Goal: Information Seeking & Learning: Learn about a topic

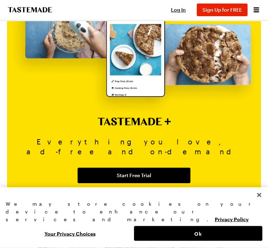
scroll to position [921, 0]
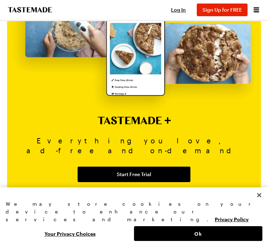
click at [199, 241] on button "Ok" at bounding box center [198, 234] width 128 height 15
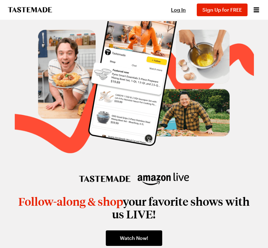
scroll to position [1129, 0]
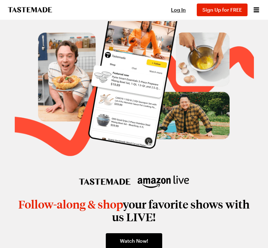
click at [266, 11] on div "Cooking Shows Streaming Tastemade + Log In Sign Up Log In Sign Up for FREE" at bounding box center [134, 10] width 268 height 20
click at [266, 10] on div "Cooking Shows Streaming Tastemade + Log In Sign Up Log In Sign Up for FREE" at bounding box center [134, 10] width 268 height 20
click at [255, 14] on icon "Open menu" at bounding box center [256, 10] width 8 height 8
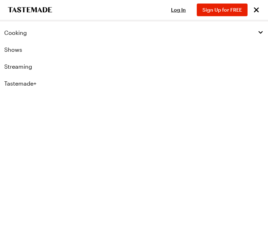
click at [11, 52] on link "Shows" at bounding box center [134, 49] width 268 height 17
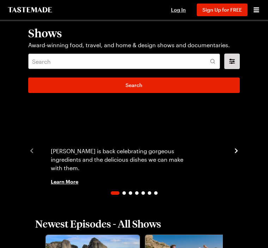
click at [145, 140] on img "1 / 7" at bounding box center [134, 150] width 184 height 103
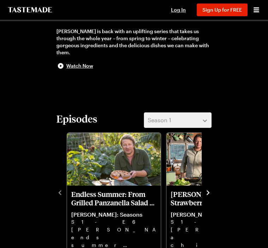
scroll to position [158, 0]
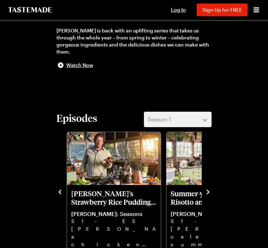
click at [94, 193] on p "Buddy's Strawberry Rice Pudding and Summer Tomato Chicken Bake" at bounding box center [113, 198] width 85 height 17
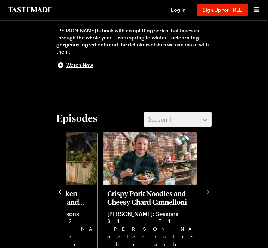
click at [200, 187] on div "Crispy Pork Noodles and Cheesy Chard Cannelloni Jamie Oliver: Seasons S1 - E1 J…" at bounding box center [152, 191] width 100 height 123
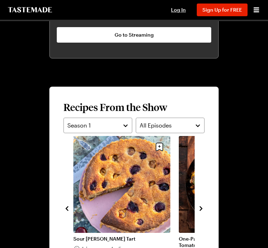
scroll to position [537, 0]
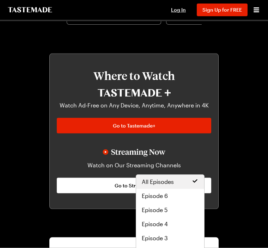
click at [153, 183] on span "All Episodes" at bounding box center [158, 182] width 32 height 8
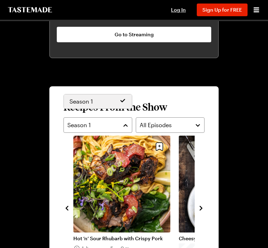
click at [124, 118] on button "Season 1" at bounding box center [98, 126] width 69 height 16
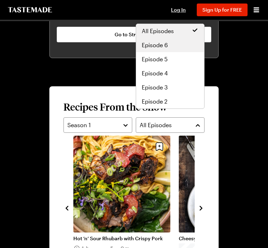
click at [161, 44] on span "Episode 6" at bounding box center [155, 45] width 26 height 8
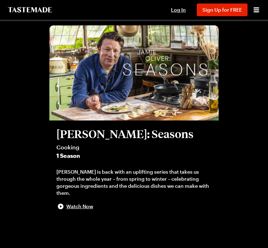
scroll to position [16, 0]
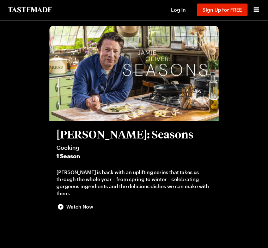
click at [155, 86] on img at bounding box center [133, 73] width 169 height 95
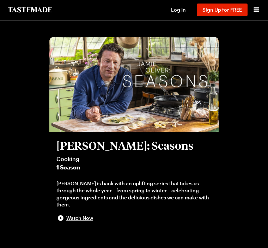
scroll to position [0, 0]
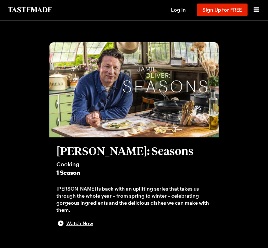
click at [165, 87] on img at bounding box center [133, 89] width 169 height 95
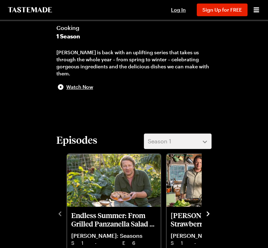
scroll to position [139, 0]
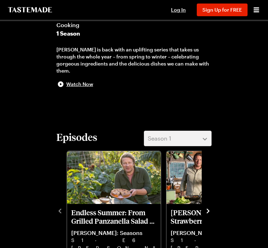
click at [76, 136] on h2 "Episodes" at bounding box center [76, 137] width 41 height 13
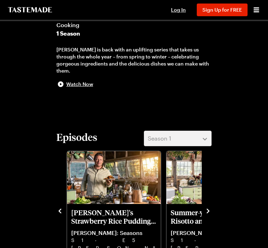
click at [206, 208] on icon "navigate to next item" at bounding box center [208, 211] width 7 height 7
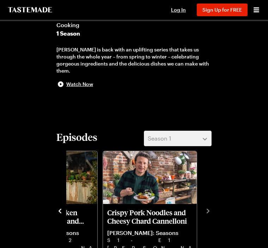
click at [212, 207] on div "Episodes Season 1 Endless Summer: From Grilled Panzanella Salad to Sour Cherry …" at bounding box center [133, 201] width 169 height 141
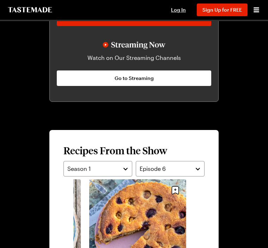
scroll to position [494, 0]
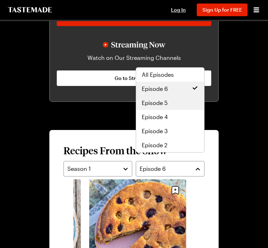
click at [158, 104] on span "Episode 5" at bounding box center [155, 103] width 26 height 8
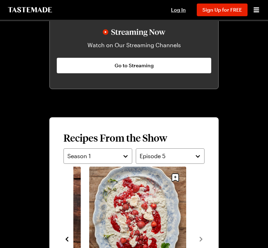
scroll to position [499, 0]
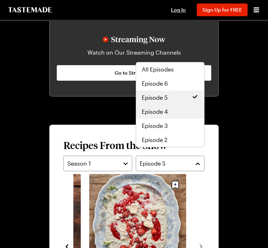
click at [168, 112] on span "Episode 4" at bounding box center [155, 112] width 26 height 8
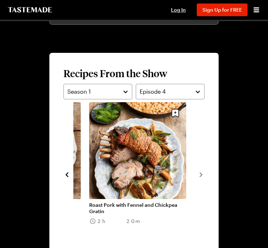
scroll to position [571, 0]
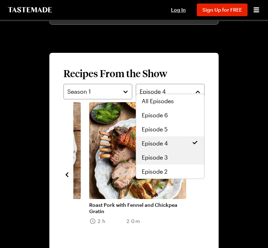
click at [166, 158] on span "Episode 3" at bounding box center [155, 158] width 26 height 8
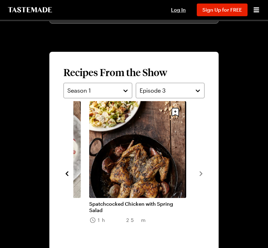
scroll to position [572, 0]
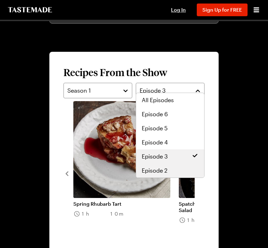
click at [168, 172] on div "Episode 2" at bounding box center [170, 171] width 57 height 8
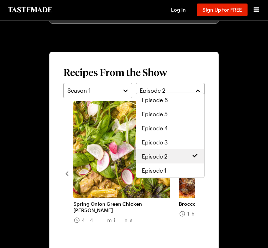
scroll to position [14, 0]
click at [154, 173] on span "Episode 1" at bounding box center [154, 171] width 25 height 8
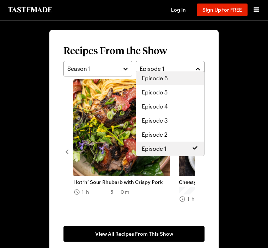
click at [157, 80] on span "Episode 6" at bounding box center [155, 78] width 26 height 8
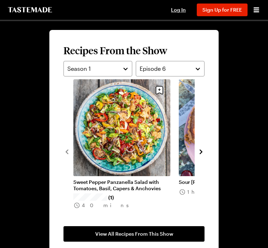
click at [128, 231] on span "View All Recipes From This Show" at bounding box center [134, 234] width 78 height 7
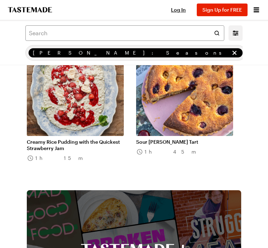
scroll to position [837, 0]
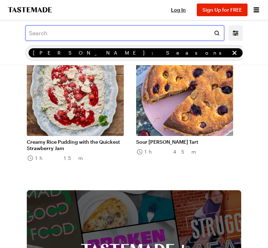
click at [46, 32] on input "text" at bounding box center [124, 33] width 199 height 16
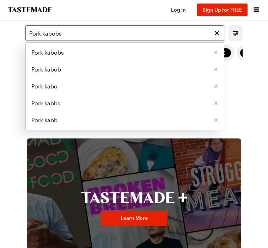
type input "Pork kabobs"
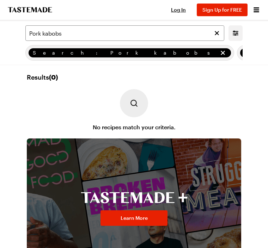
click at [221, 54] on icon "remove Search: Pork kabobs" at bounding box center [223, 53] width 4 height 4
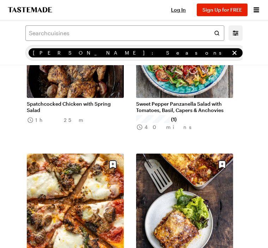
scroll to position [264, 0]
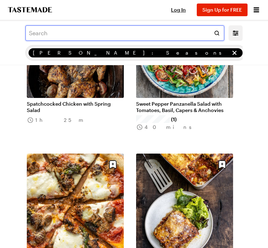
click at [43, 34] on input "text" at bounding box center [124, 33] width 199 height 16
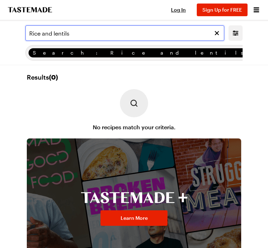
click at [79, 33] on input "Rice and lentils" at bounding box center [124, 33] width 199 height 16
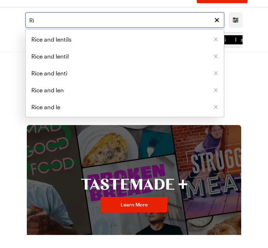
type input "R"
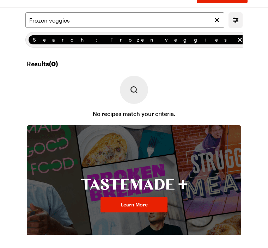
scroll to position [13, 0]
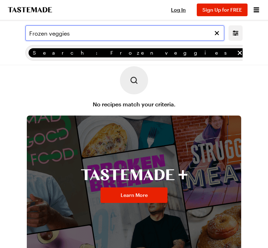
click at [79, 31] on input "Frozen veggies" at bounding box center [124, 33] width 199 height 16
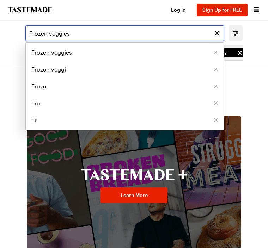
scroll to position [23, 0]
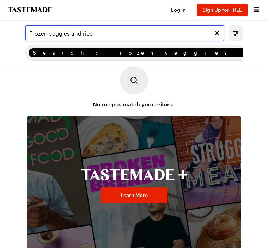
type input "Frozen veggies and rice"
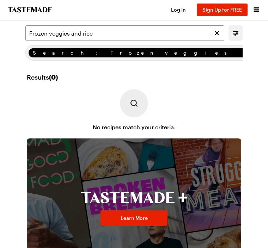
click at [219, 10] on span "Sign Up for FREE" at bounding box center [223, 10] width 40 height 6
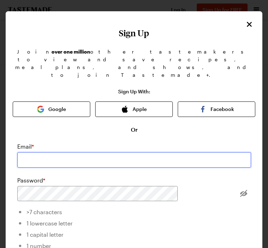
click at [77, 152] on input "email" at bounding box center [134, 160] width 234 height 16
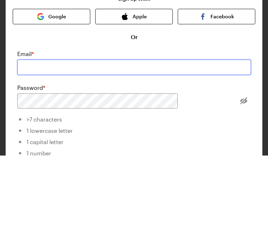
type input "[EMAIL_ADDRESS][DOMAIN_NAME]"
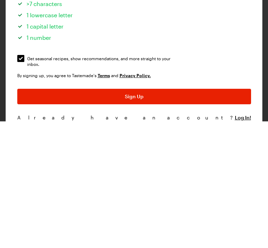
scroll to position [82, 0]
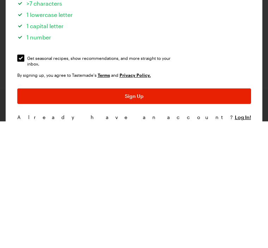
click at [133, 220] on span "Sign Up" at bounding box center [134, 223] width 19 height 7
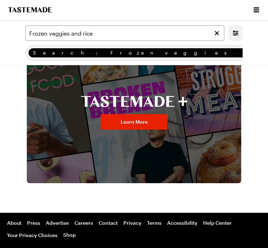
scroll to position [0, 0]
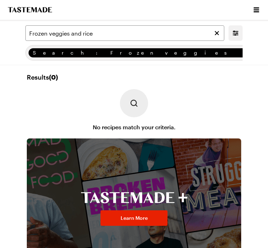
click at [133, 106] on img at bounding box center [134, 103] width 28 height 28
click at [140, 105] on img at bounding box center [134, 103] width 28 height 28
click at [135, 101] on img at bounding box center [134, 103] width 28 height 28
click at [215, 35] on icon "Clear search" at bounding box center [217, 33] width 7 height 7
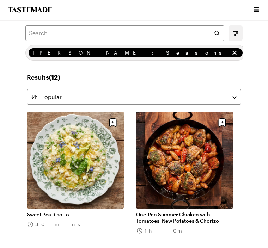
click at [190, 212] on link "One-Pan Summer Chicken with Tomatoes, New Potatoes & Chorizo" at bounding box center [184, 218] width 97 height 13
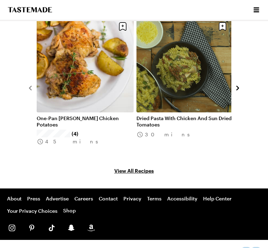
scroll to position [999, 0]
click at [132, 167] on link "View All Recipes" at bounding box center [134, 171] width 215 height 8
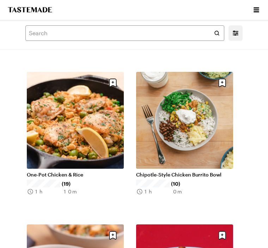
scroll to position [178, 0]
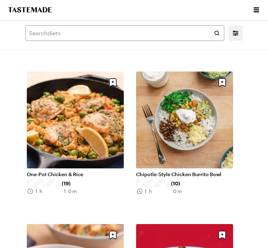
click at [74, 172] on link "One-Pot Chicken & Rice" at bounding box center [75, 175] width 97 height 6
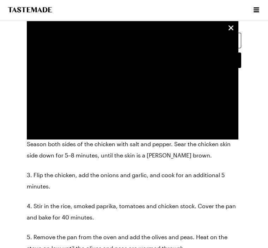
scroll to position [564, 0]
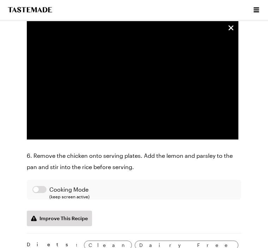
type textarea "x"
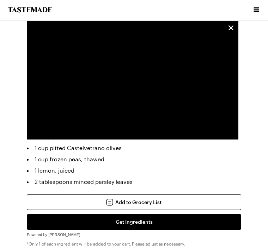
scroll to position [401, 0]
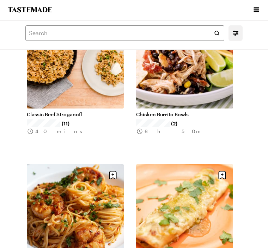
scroll to position [697, 0]
